Goal: Find specific page/section: Find specific page/section

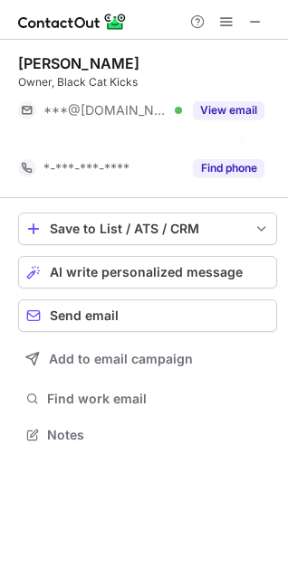
scroll to position [394, 288]
